Goal: Check status: Check status

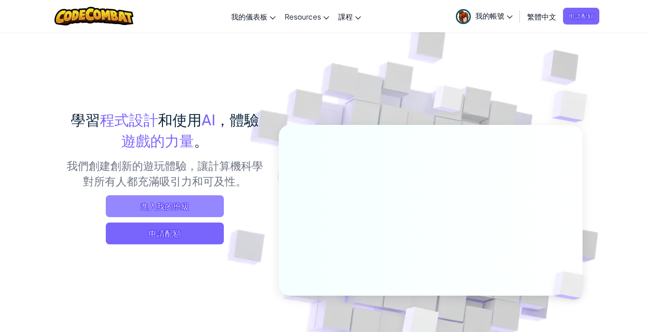
click at [176, 201] on span "進入我的班級" at bounding box center [165, 206] width 118 height 22
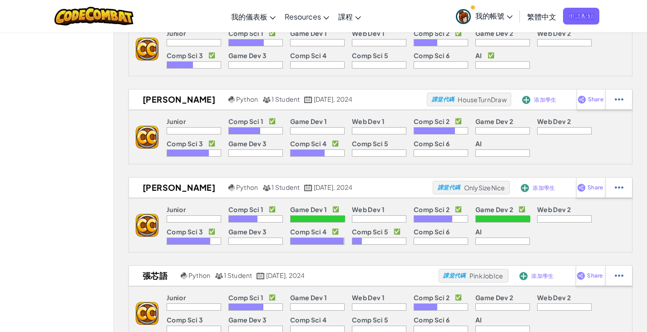
scroll to position [1225, 0]
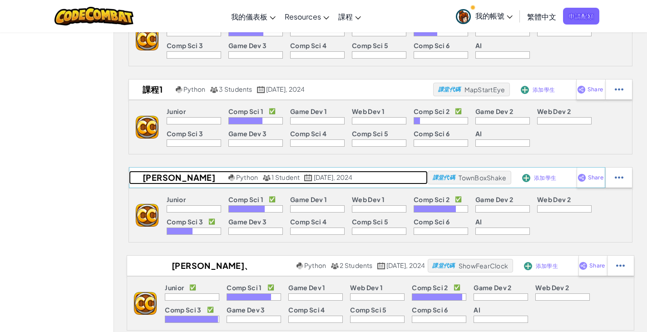
click at [150, 180] on h2 "[PERSON_NAME]" at bounding box center [177, 178] width 97 height 14
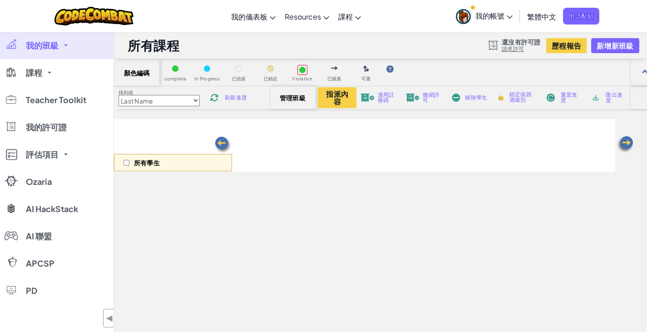
select select "56462f935afde0c6fd30fc8c"
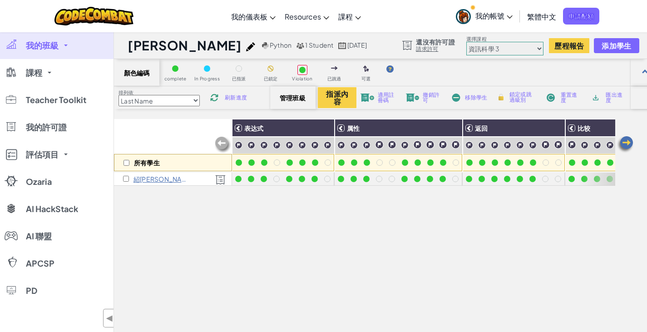
click at [465, 219] on div "所有學生 表达式 属性 返回 比较 移动 属性访问 中断和继续 紹[PERSON_NAME] [PERSON_NAME]" at bounding box center [364, 262] width 501 height 286
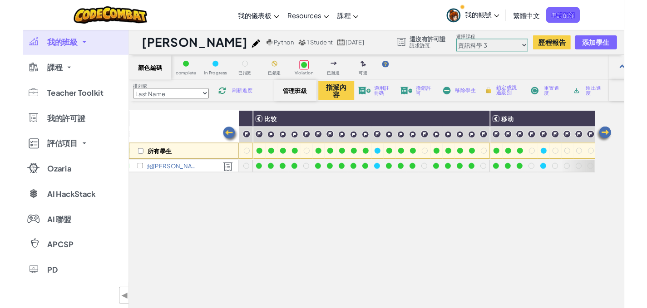
scroll to position [0, 499]
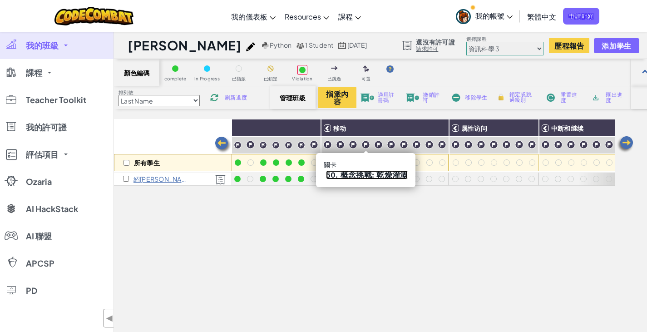
click at [363, 172] on link "50. 概念挑戰: 乾燥灌溉" at bounding box center [367, 174] width 82 height 9
